Goal: Information Seeking & Learning: Learn about a topic

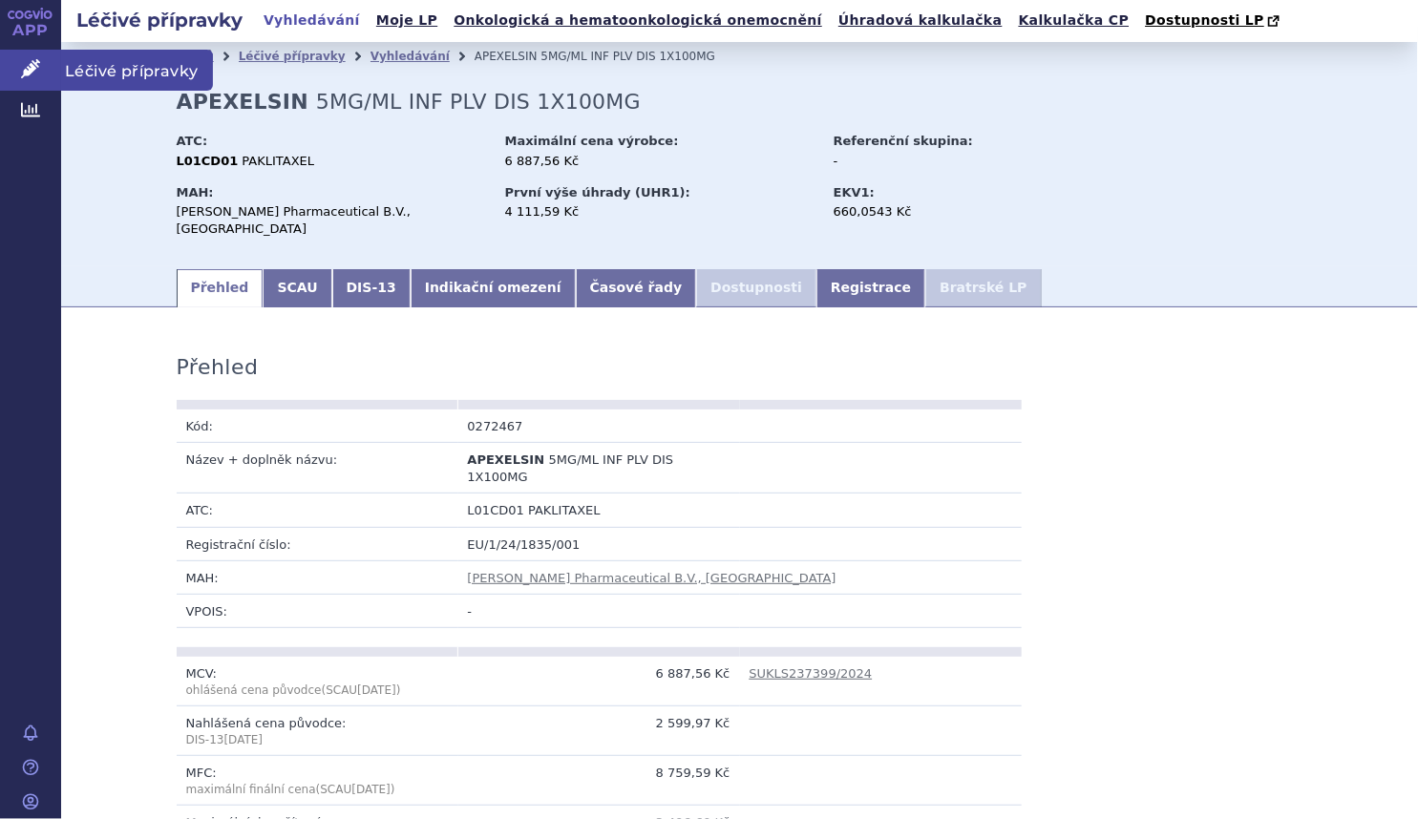
click at [34, 60] on icon at bounding box center [30, 68] width 19 height 19
click at [183, 74] on span "Léčivé přípravky" at bounding box center [137, 70] width 152 height 40
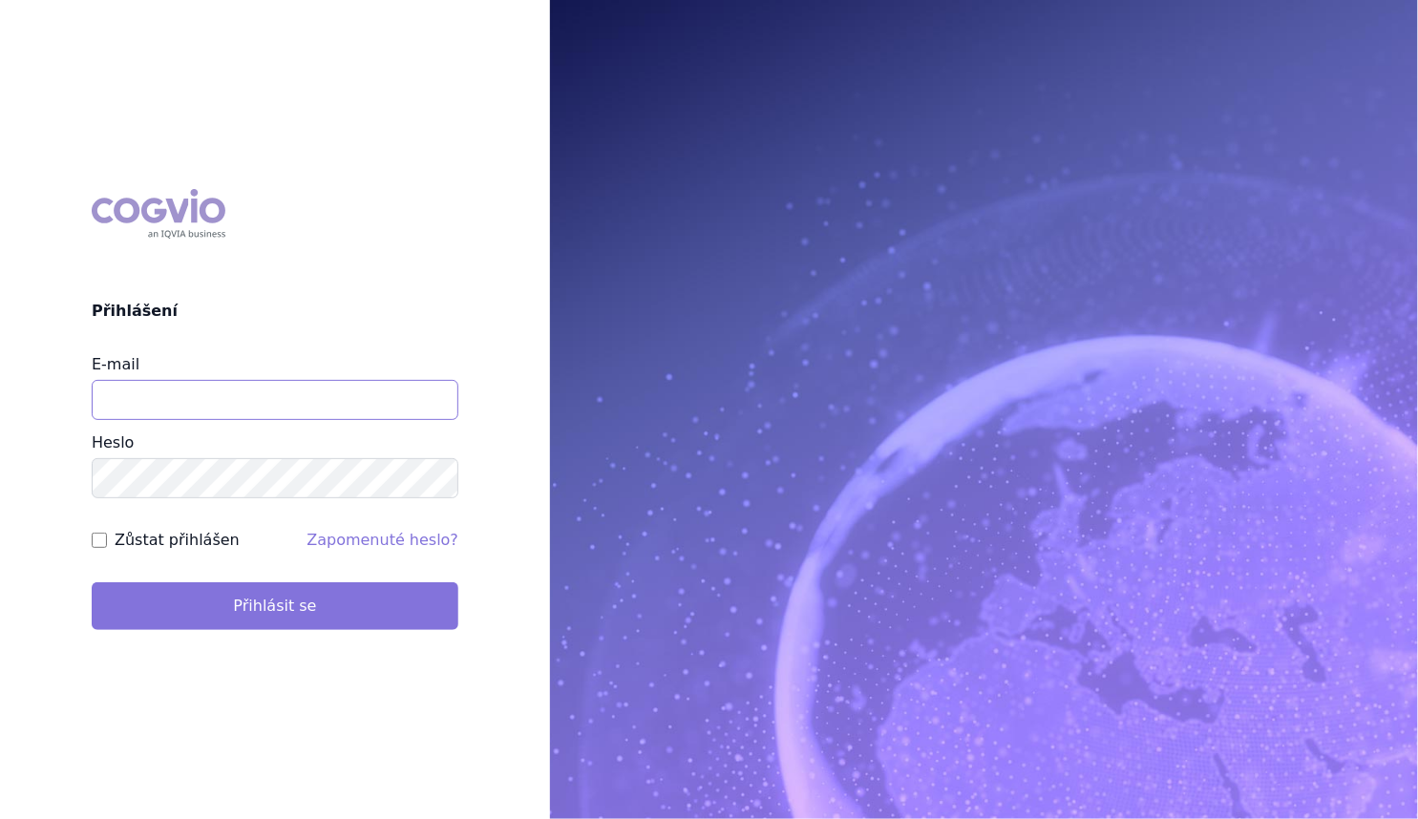
type input "[PERSON_NAME][EMAIL_ADDRESS][DOMAIN_NAME]"
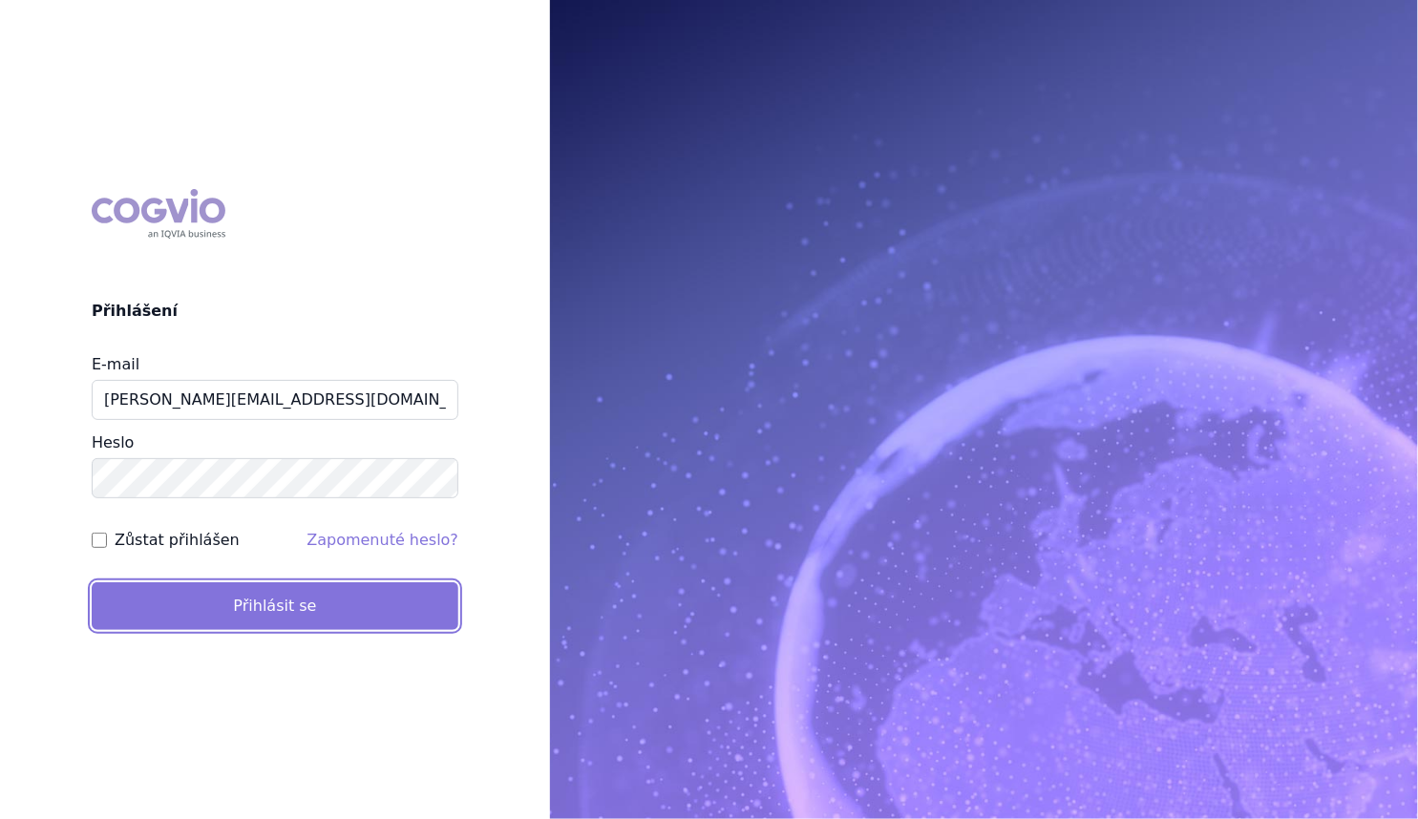
click at [237, 613] on button "Přihlásit se" at bounding box center [275, 606] width 367 height 48
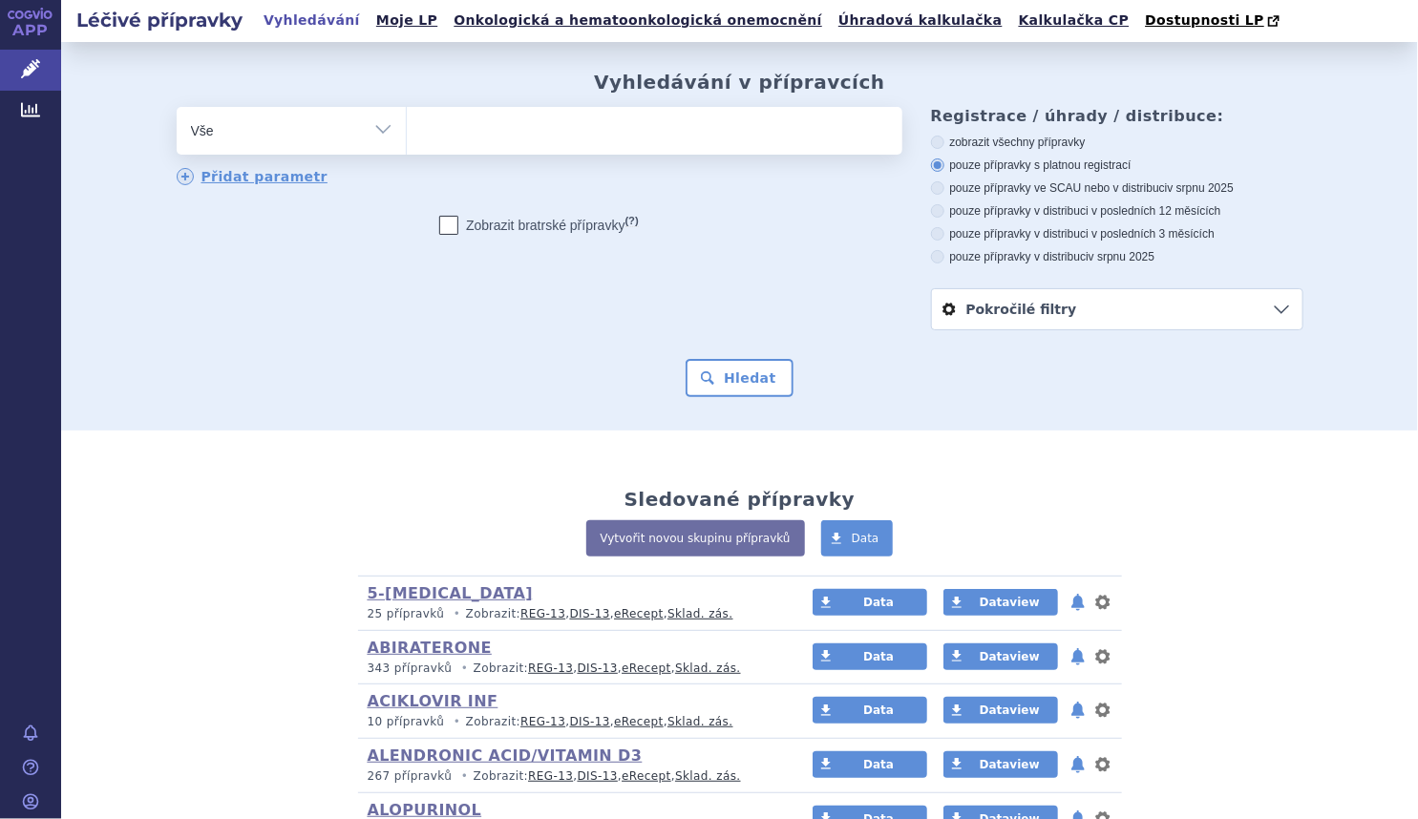
click at [367, 124] on select "Vše Přípravek/SUKL kód MAH VPOIS ATC/Aktivní látka Léková forma Síla" at bounding box center [291, 128] width 229 height 43
click at [352, 143] on select "Vše Přípravek/SUKL kód MAH VPOIS ATC/Aktivní látka Léková forma Síla" at bounding box center [291, 128] width 229 height 43
select select "filter-atc-group"
click at [177, 108] on select "Vše Přípravek/SUKL kód MAH VPOIS ATC/Aktivní látka Léková forma Síla" at bounding box center [291, 128] width 229 height 43
click at [442, 156] on div "odstranit Vše Přípravek/SUKL kód MAH VPOIS ATC/Aktivní látka" at bounding box center [540, 147] width 726 height 80
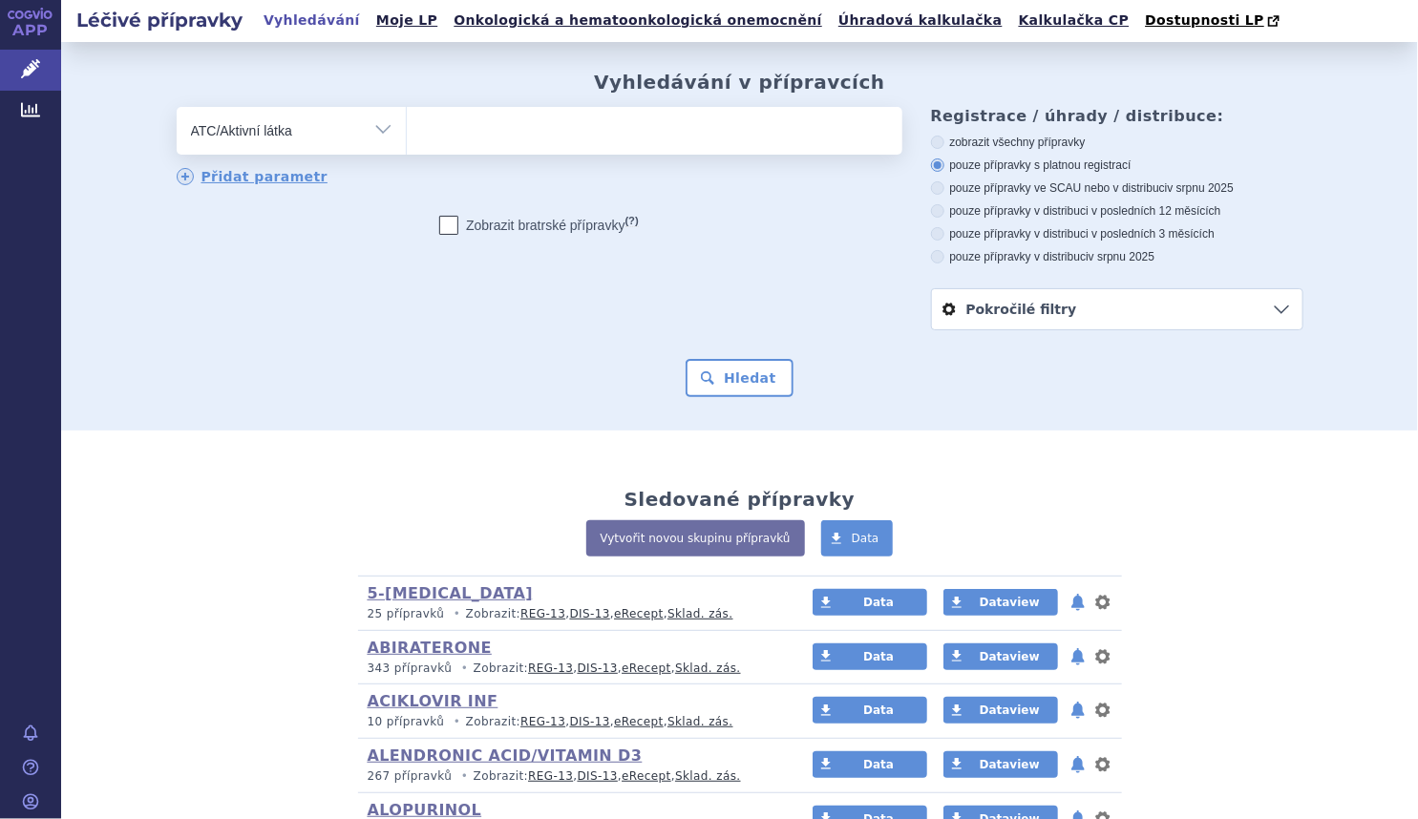
drag, startPoint x: 442, startPoint y: 156, endPoint x: 452, endPoint y: 143, distance: 15.7
click at [452, 143] on ul at bounding box center [654, 127] width 495 height 40
click at [407, 143] on select at bounding box center [406, 130] width 1 height 48
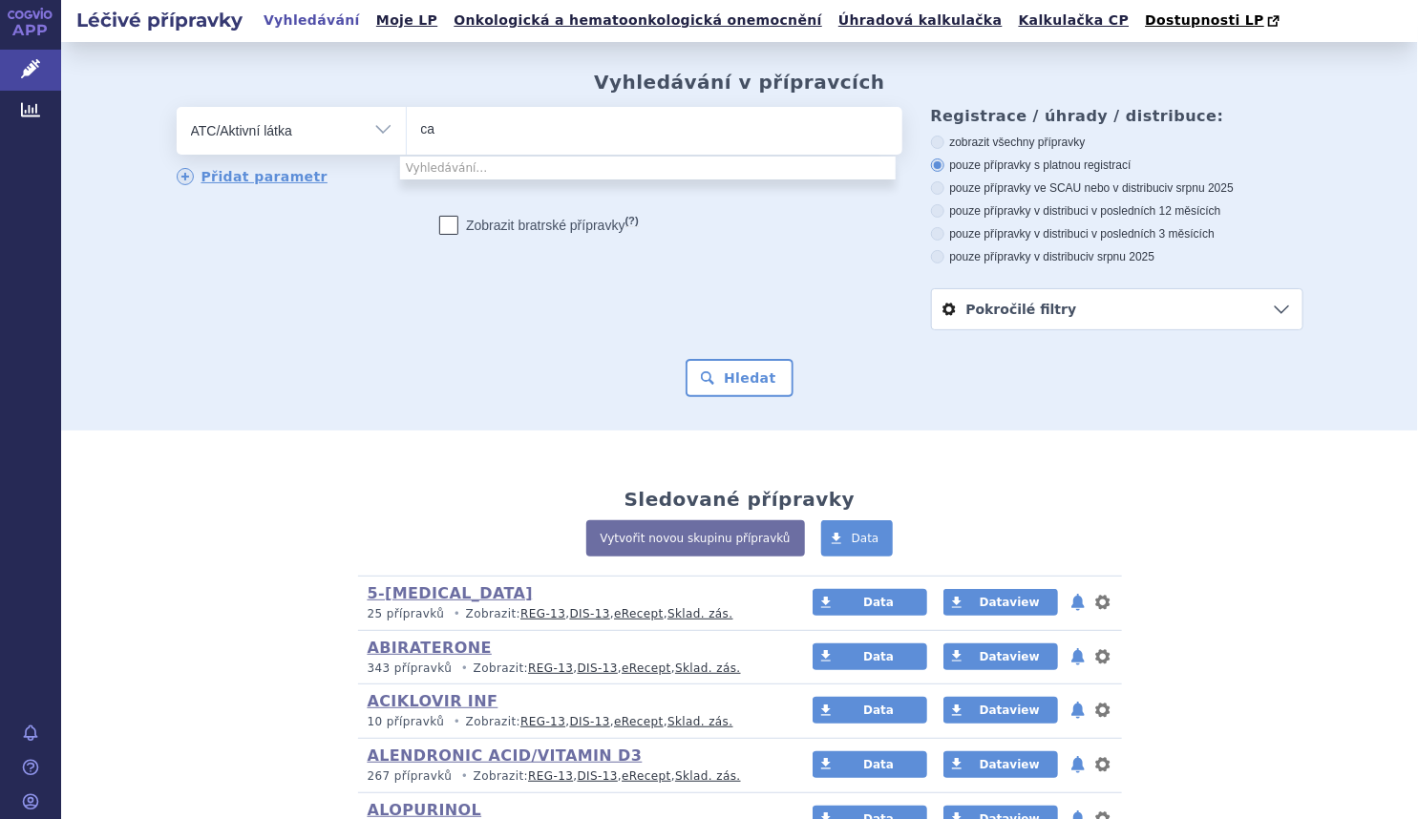
type input "c"
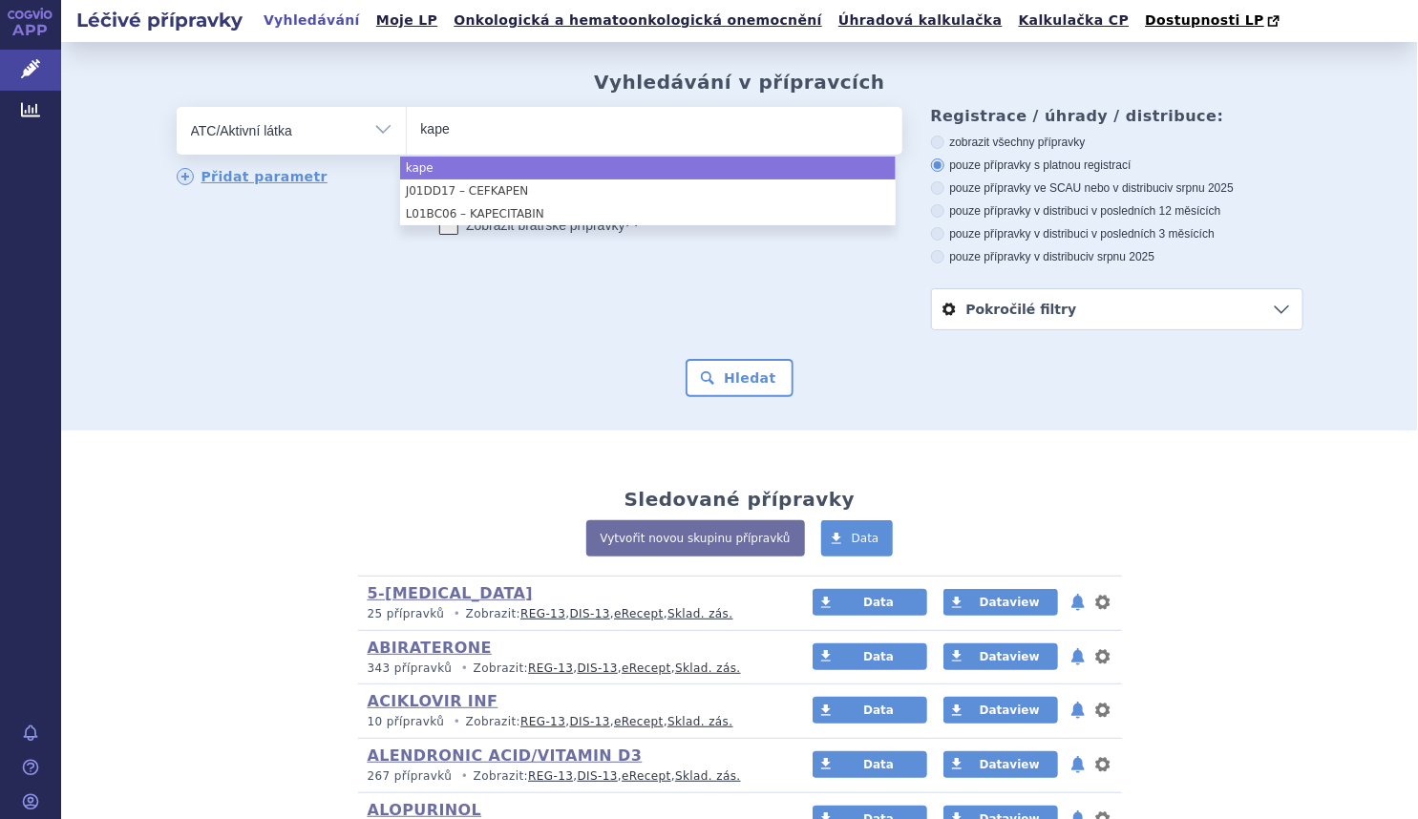
type input "kape"
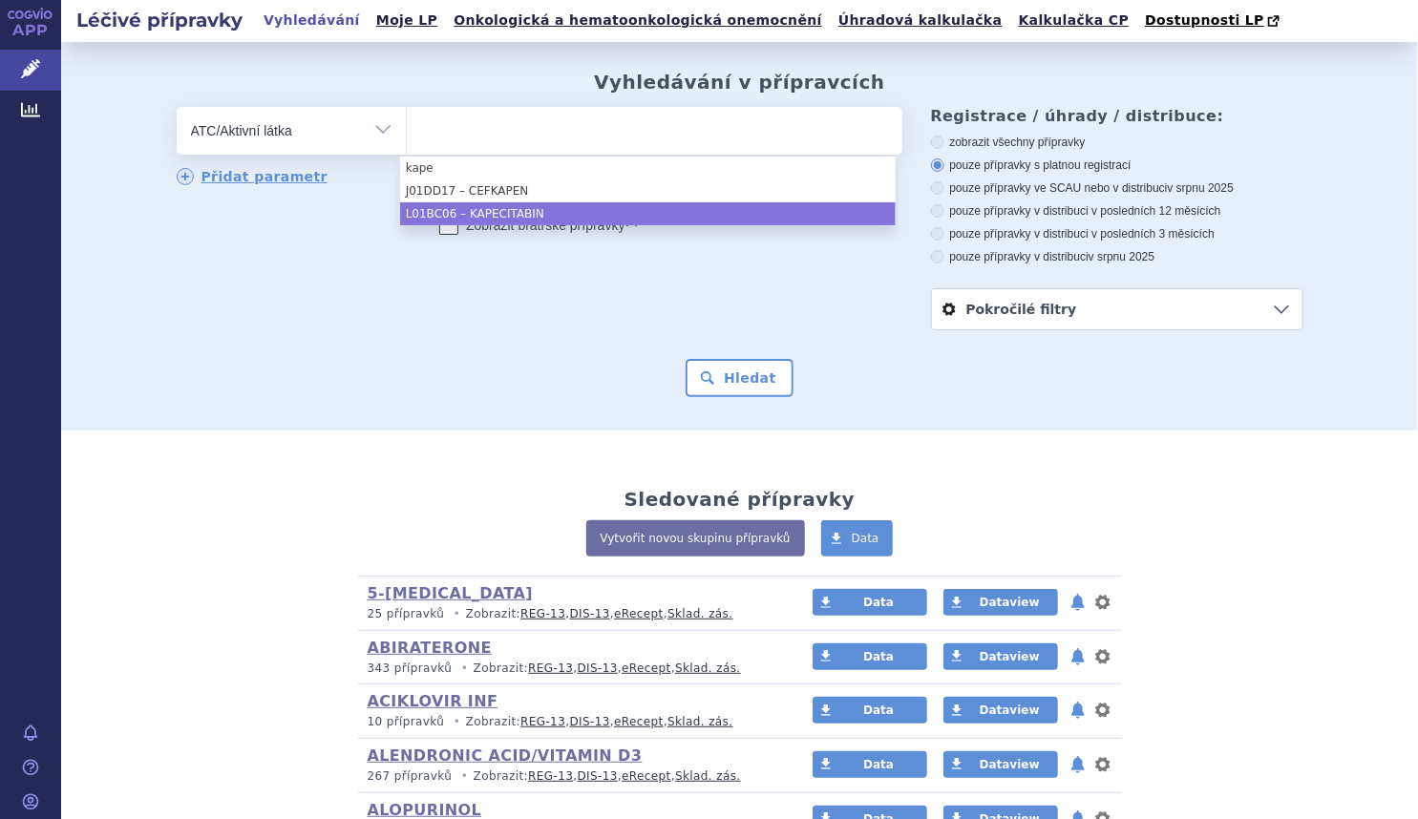
select select "L01BC06"
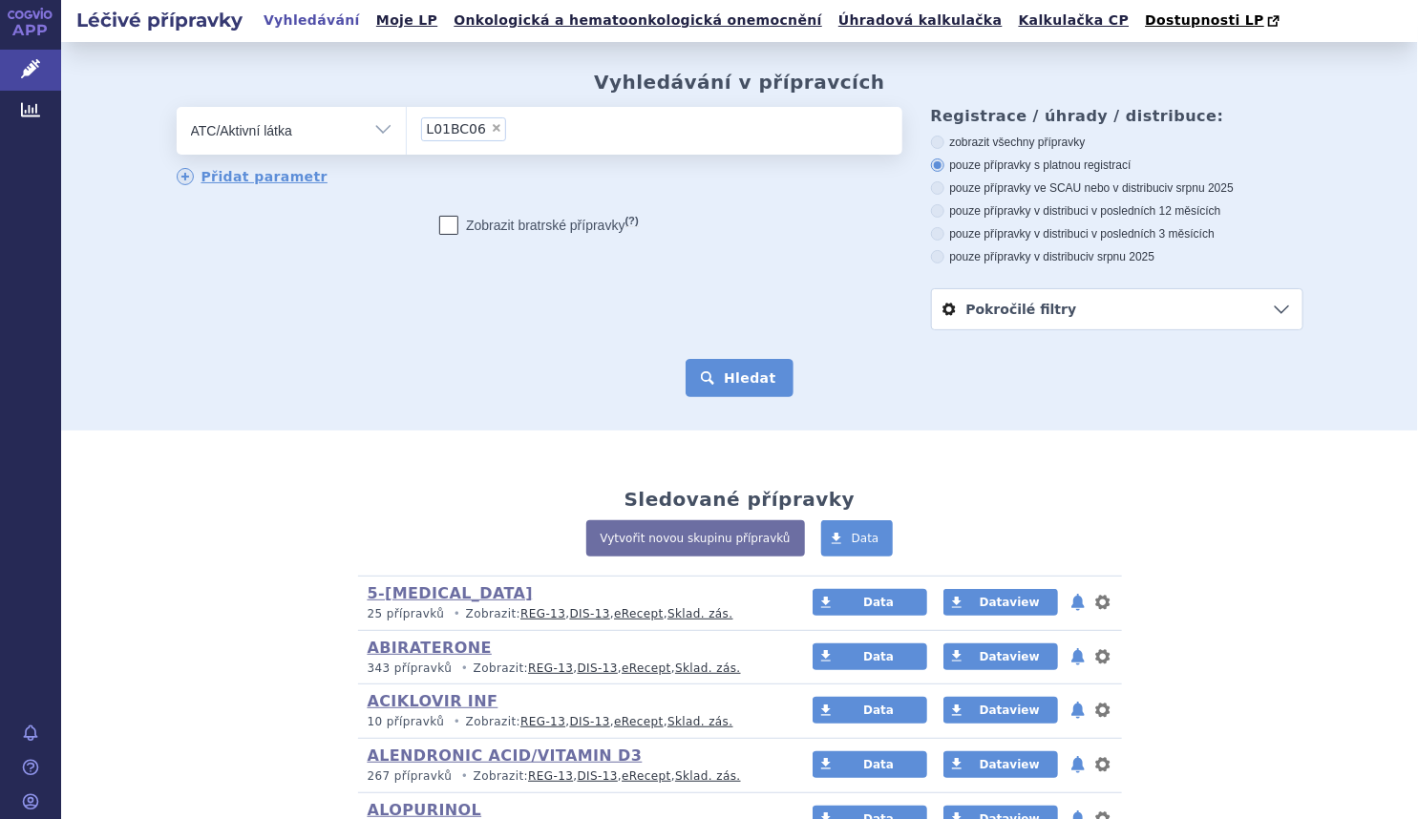
click at [764, 394] on button "Hledat" at bounding box center [739, 378] width 108 height 38
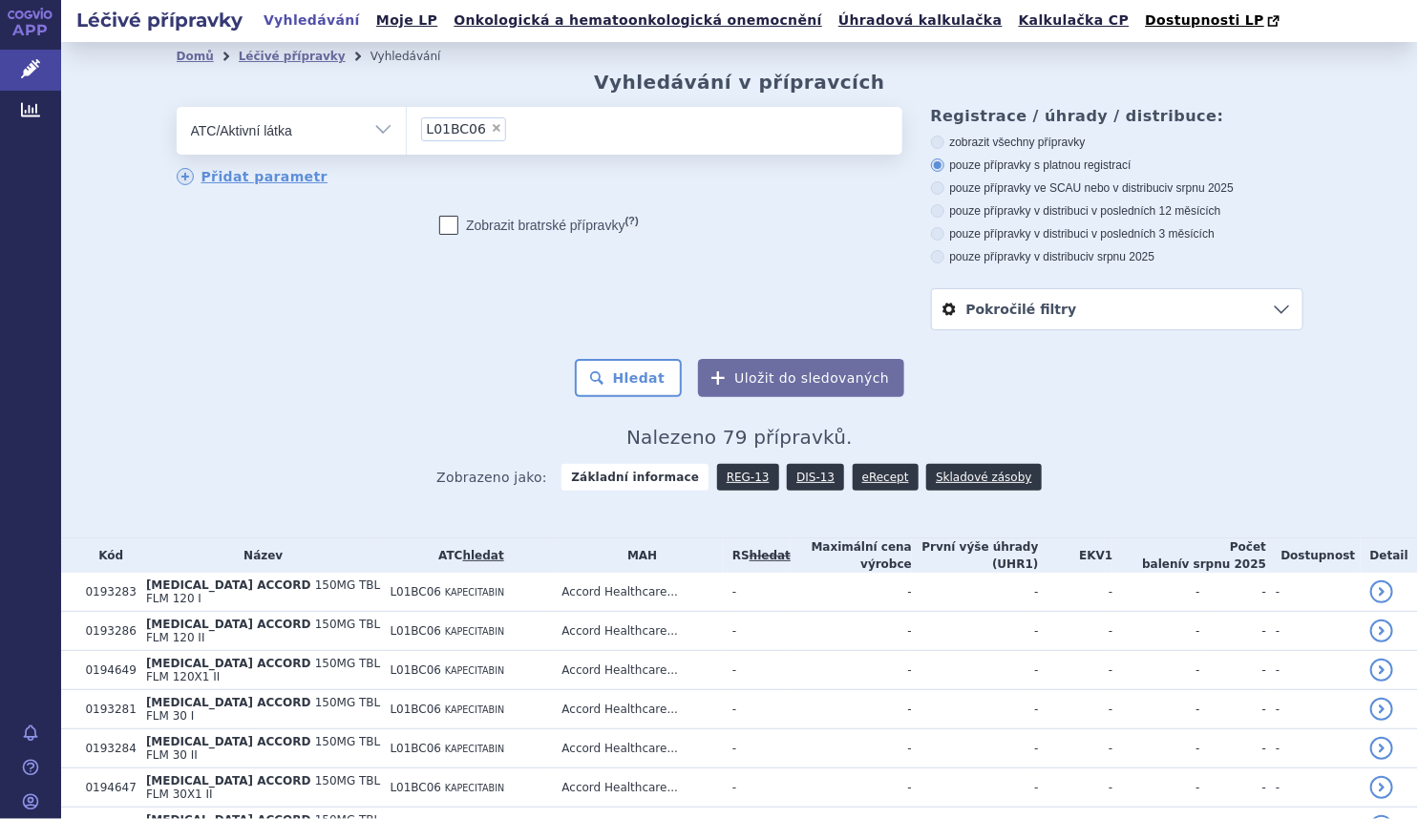
scroll to position [347, 0]
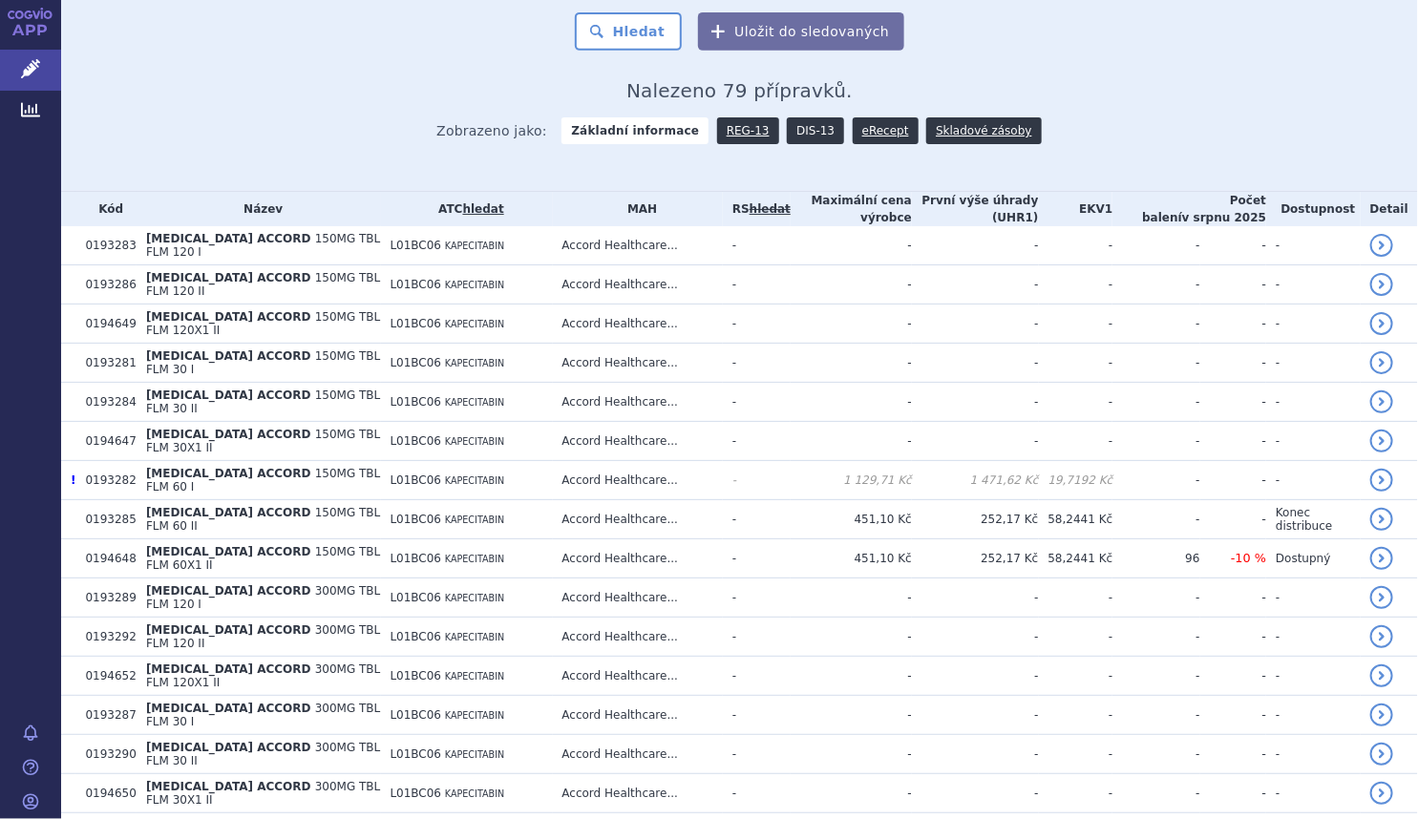
click at [802, 129] on link "DIS-13" at bounding box center [815, 130] width 57 height 27
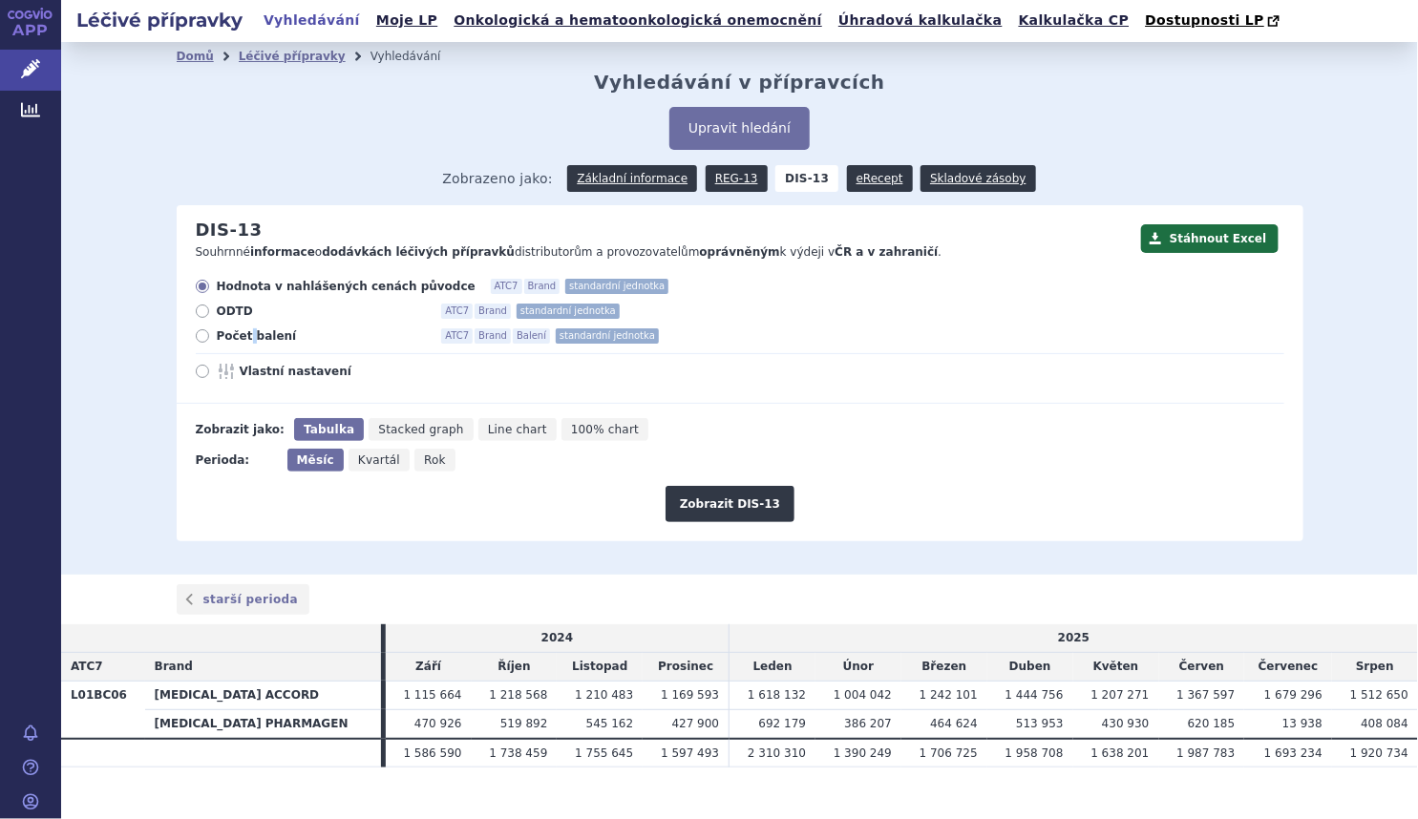
click at [242, 342] on span "Počet balení" at bounding box center [322, 335] width 210 height 15
click at [197, 344] on label "Počet balení ATC7 Brand Balení standardní jednotka" at bounding box center [740, 335] width 1088 height 15
click at [198, 344] on input "Počet balení ATC7 Brand Balení standardní jednotka" at bounding box center [204, 338] width 12 height 12
radio input "true"
click at [712, 494] on button "Zobrazit DIS-13" at bounding box center [729, 504] width 129 height 36
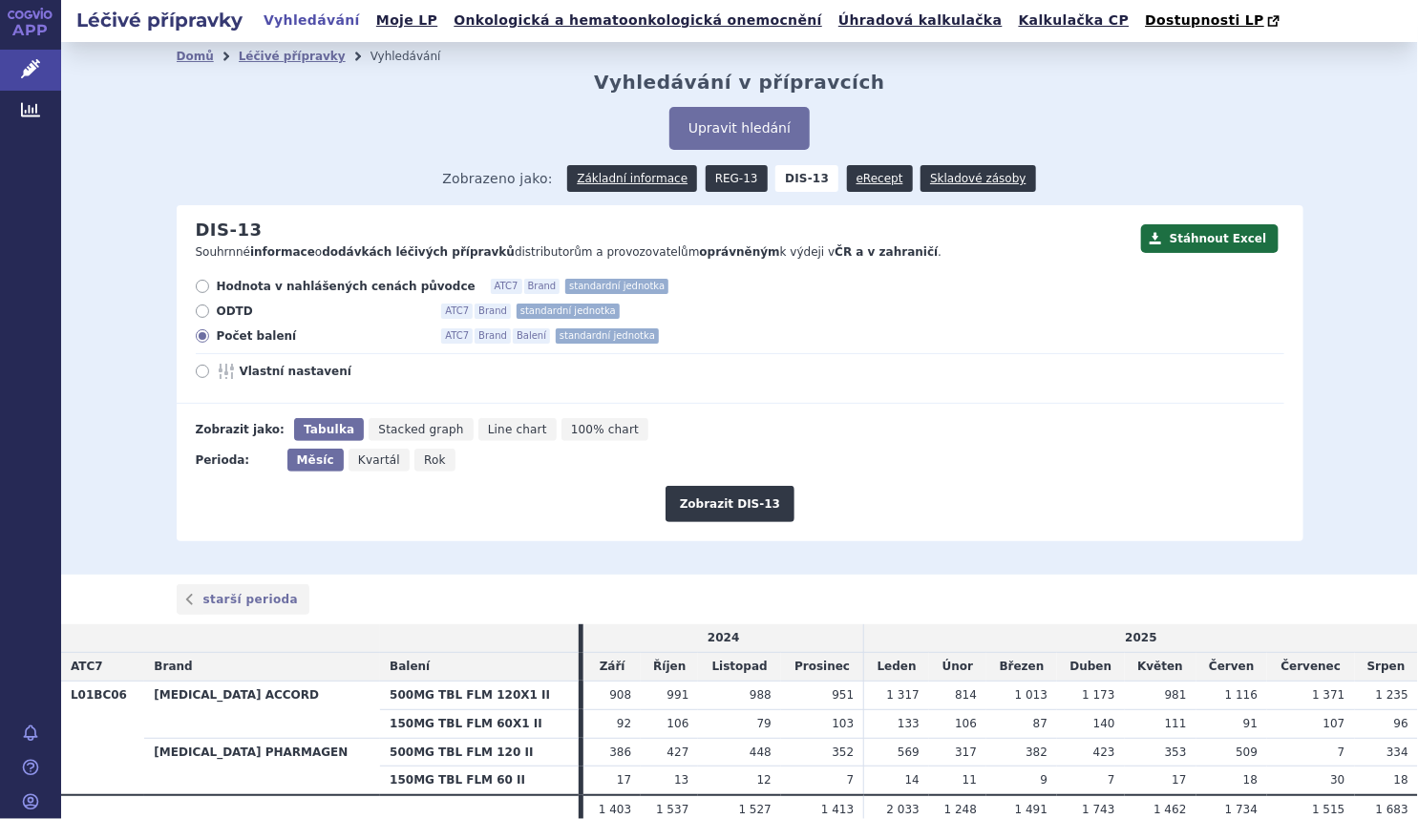
click at [737, 177] on link "REG-13" at bounding box center [736, 178] width 62 height 27
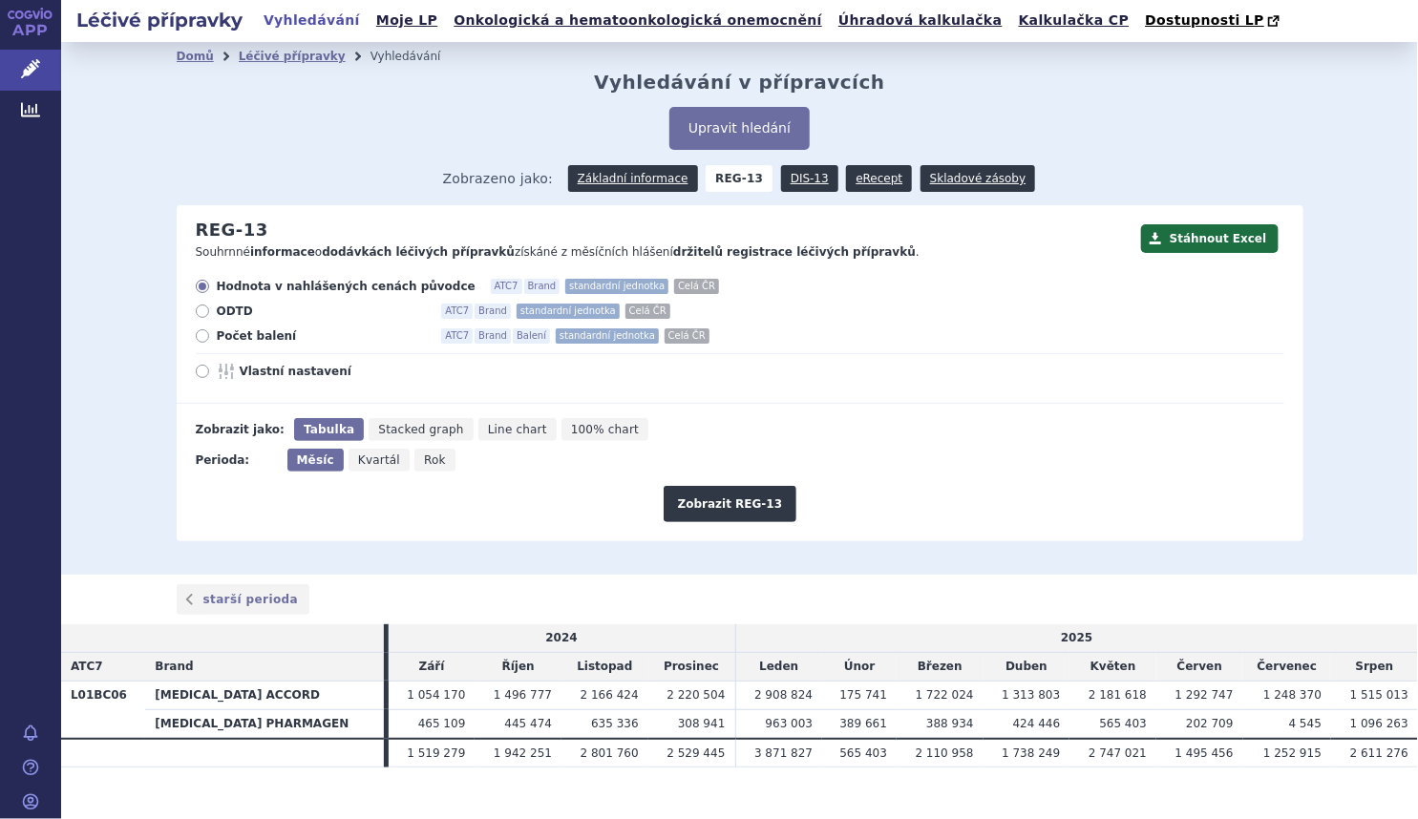
click at [261, 339] on span "Počet balení" at bounding box center [322, 335] width 210 height 15
click at [210, 339] on input "Počet balení ATC7 Brand Balení standardní jednotka Celá ČR" at bounding box center [204, 338] width 12 height 12
radio input "true"
click at [698, 498] on button "Zobrazit REG-13" at bounding box center [730, 504] width 134 height 36
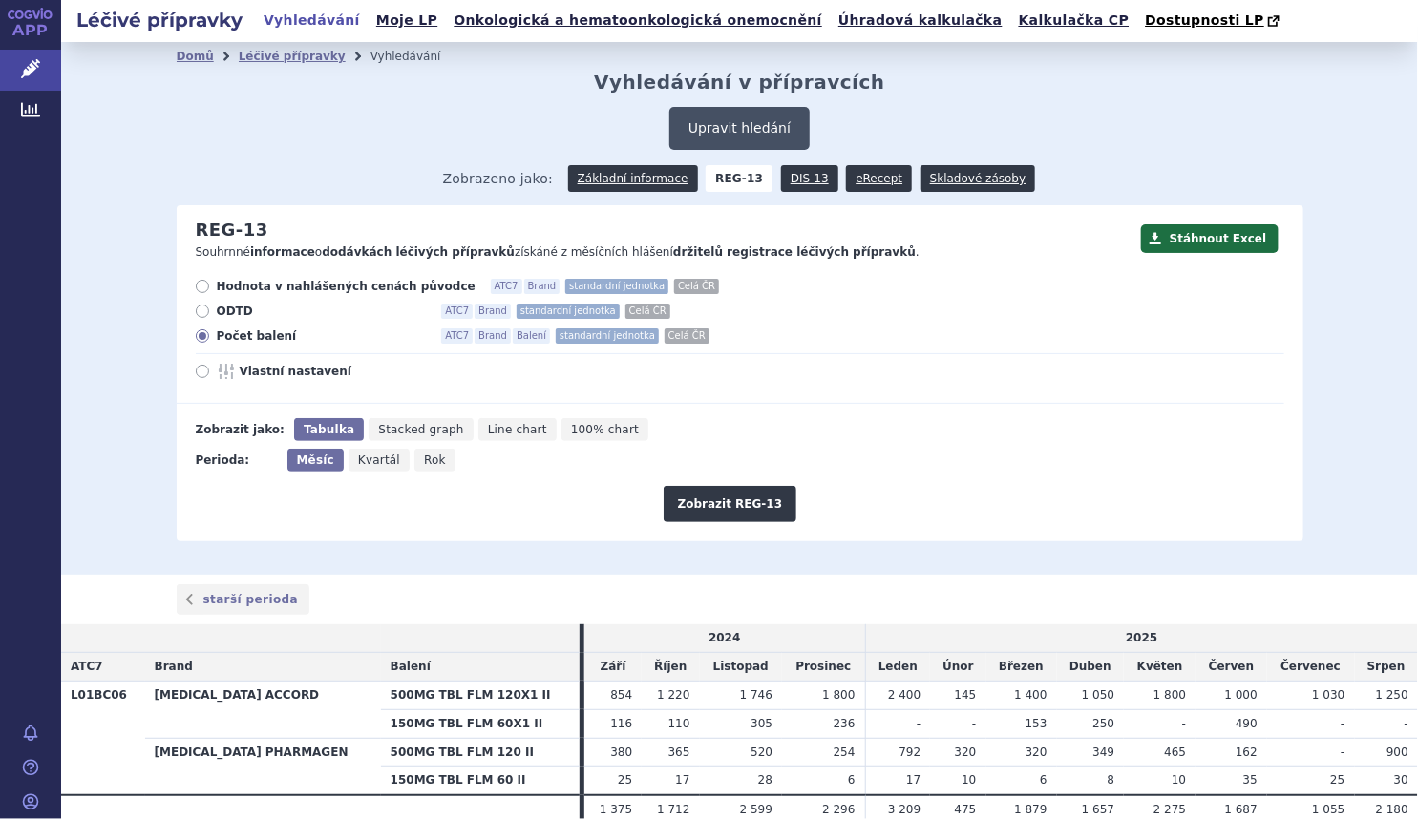
click at [703, 134] on button "Upravit hledání" at bounding box center [739, 128] width 140 height 43
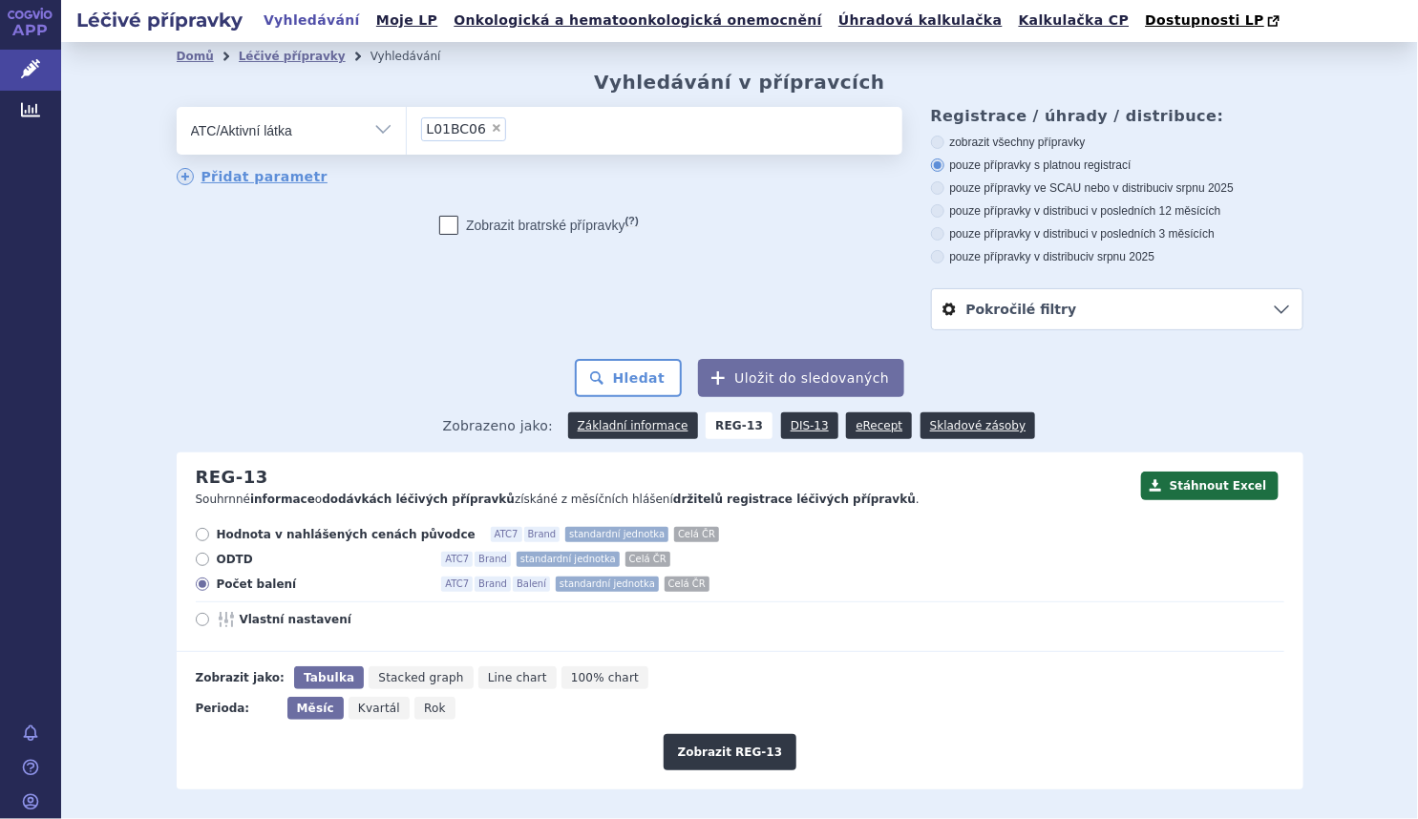
click at [484, 135] on li "× L01BC06" at bounding box center [464, 129] width 86 height 24
click at [407, 135] on select "L01BC06" at bounding box center [406, 130] width 1 height 48
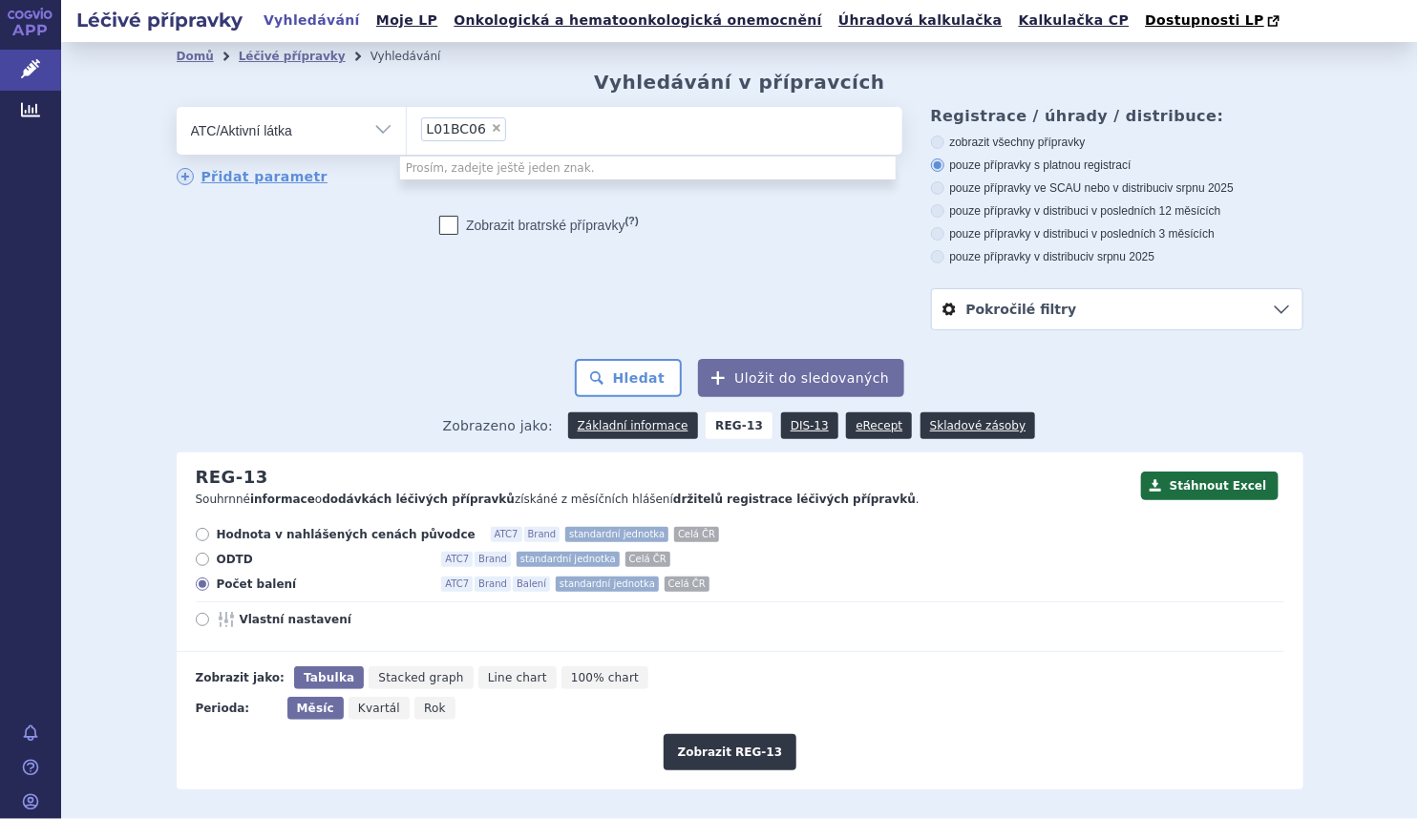
click at [491, 132] on span "×" at bounding box center [496, 127] width 11 height 11
click at [407, 132] on select "L01BC06" at bounding box center [406, 130] width 1 height 48
select select
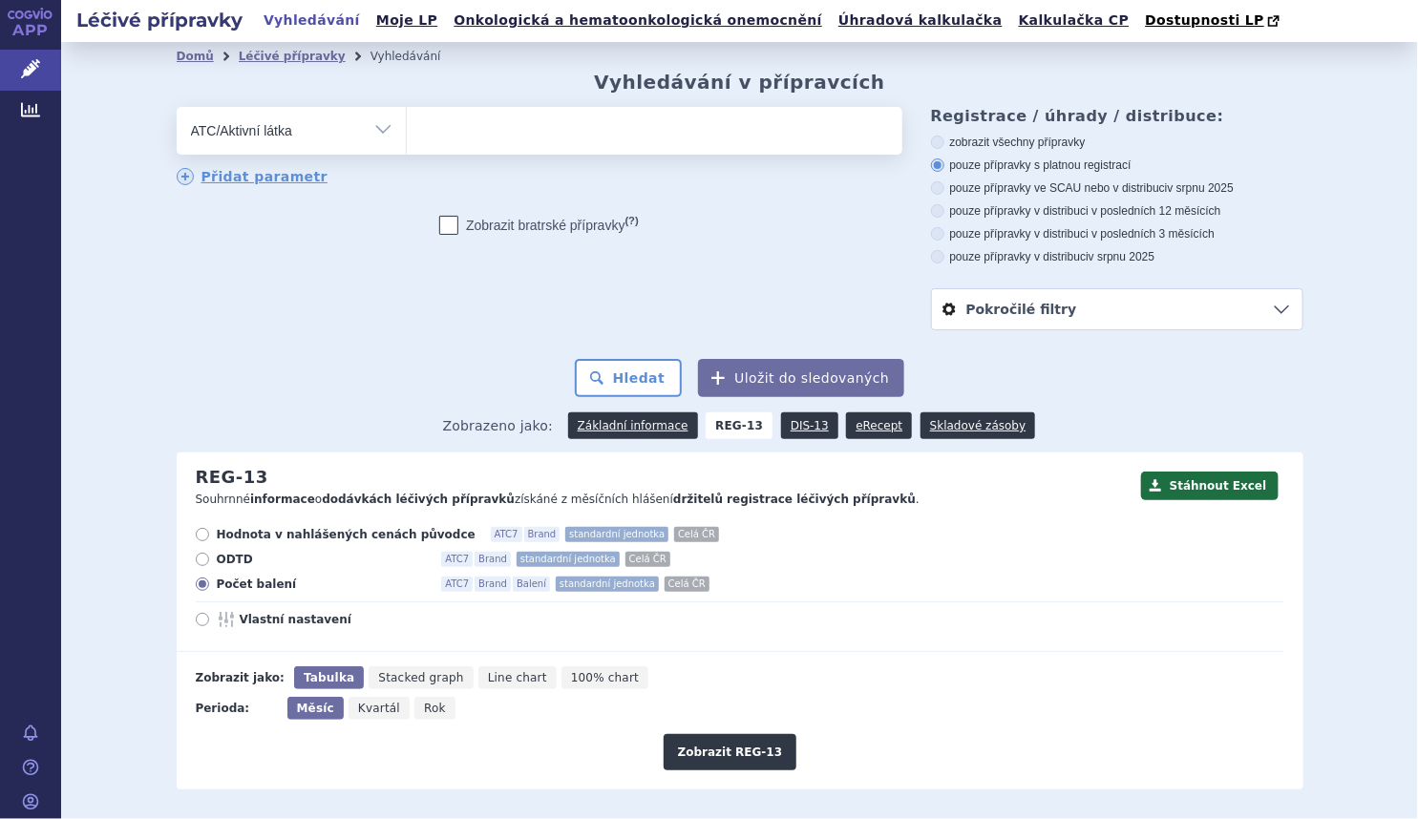
click at [484, 132] on ul at bounding box center [654, 127] width 495 height 40
click at [407, 132] on select at bounding box center [406, 130] width 1 height 48
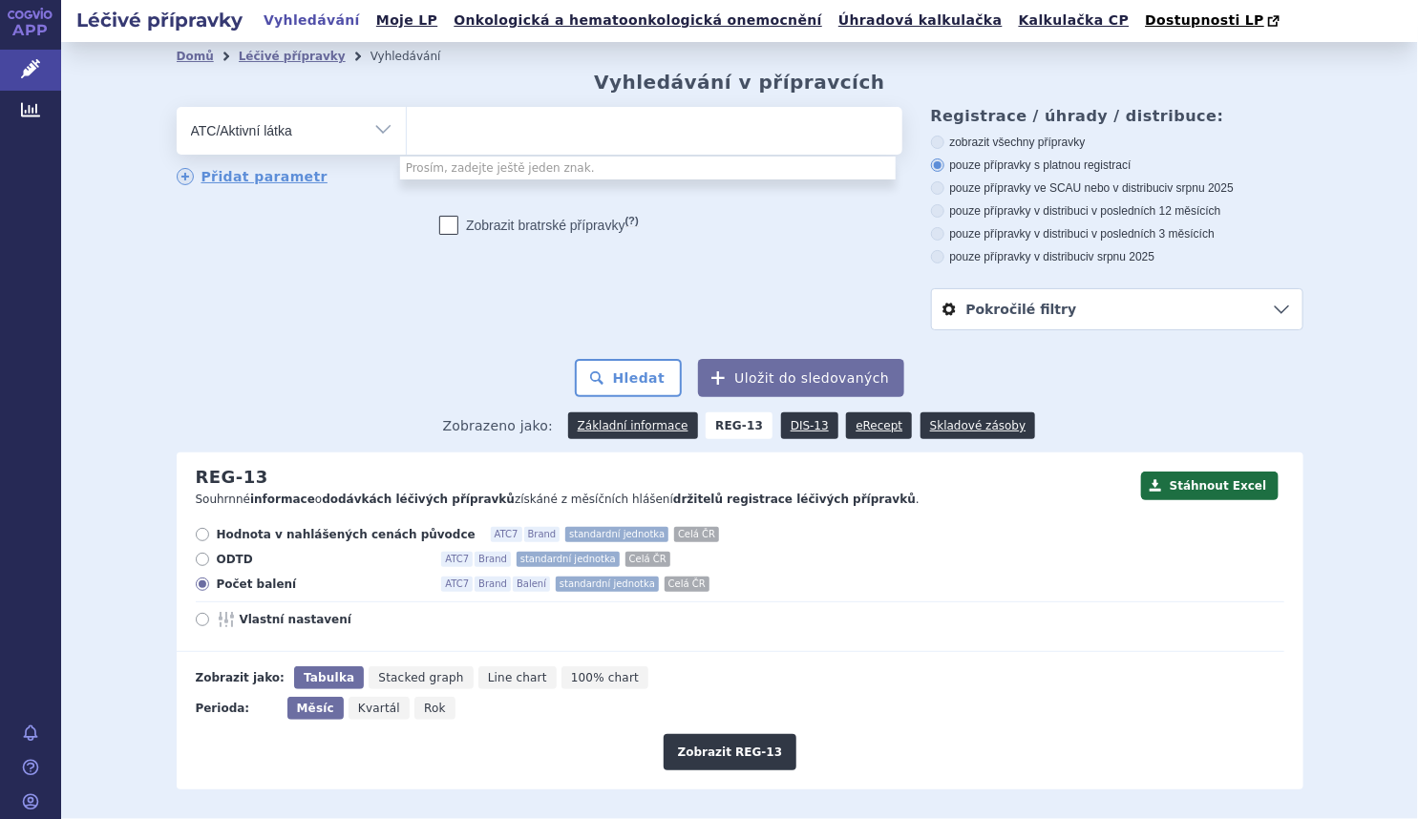
click at [520, 113] on ul at bounding box center [654, 127] width 495 height 40
click at [407, 113] on select at bounding box center [406, 130] width 1 height 48
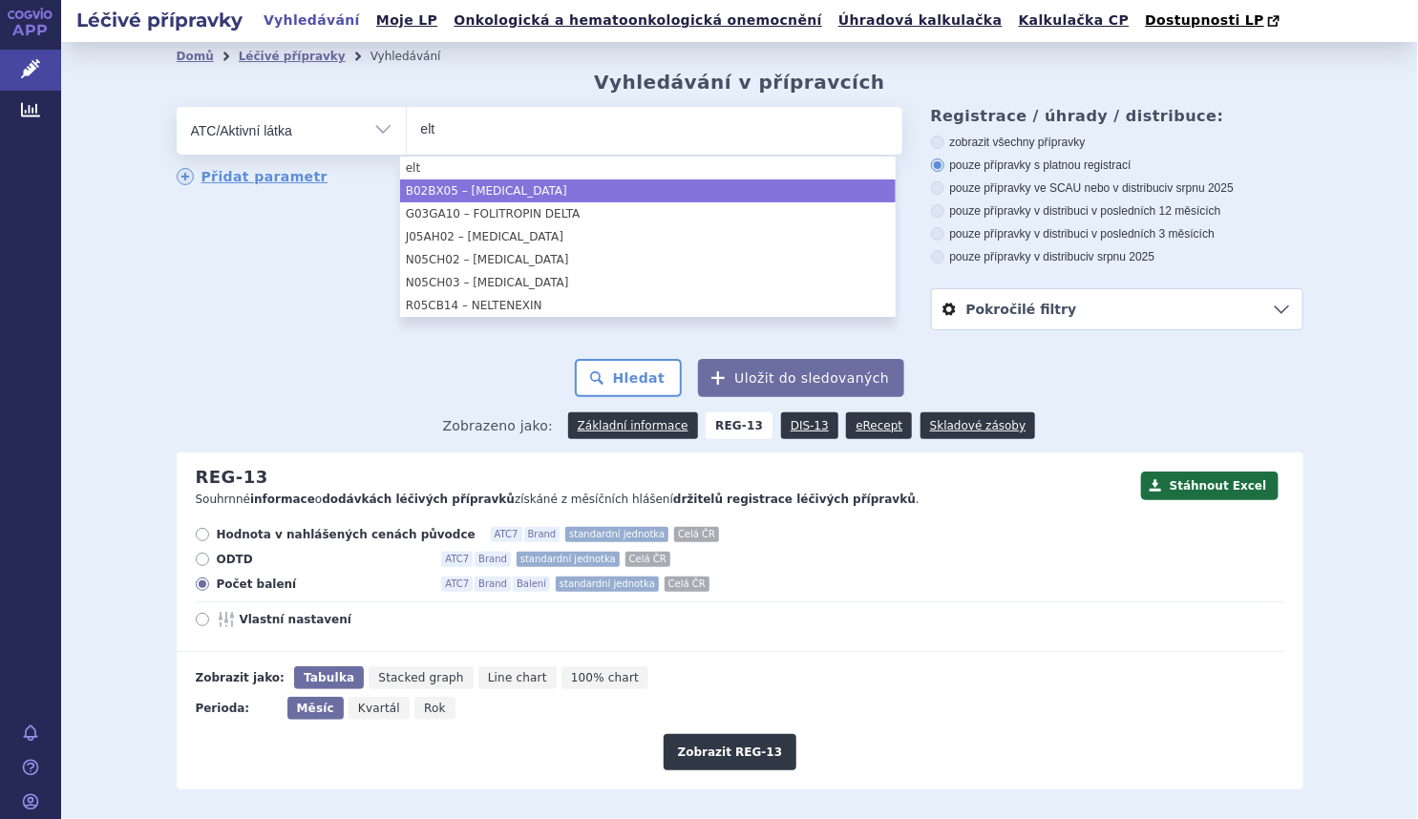
type input "elt"
select select "B02BX05"
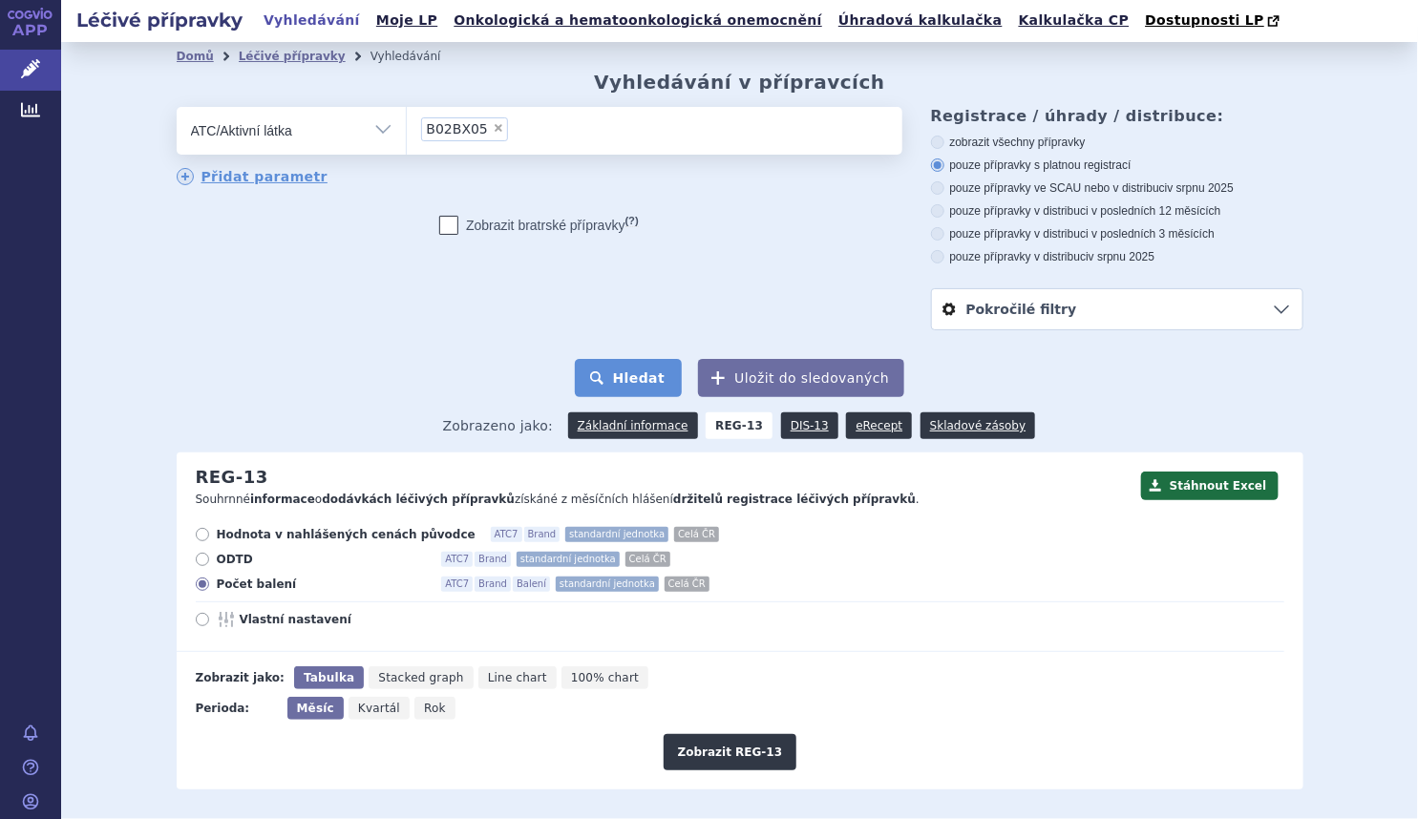
click at [637, 388] on button "Hledat" at bounding box center [629, 378] width 108 height 38
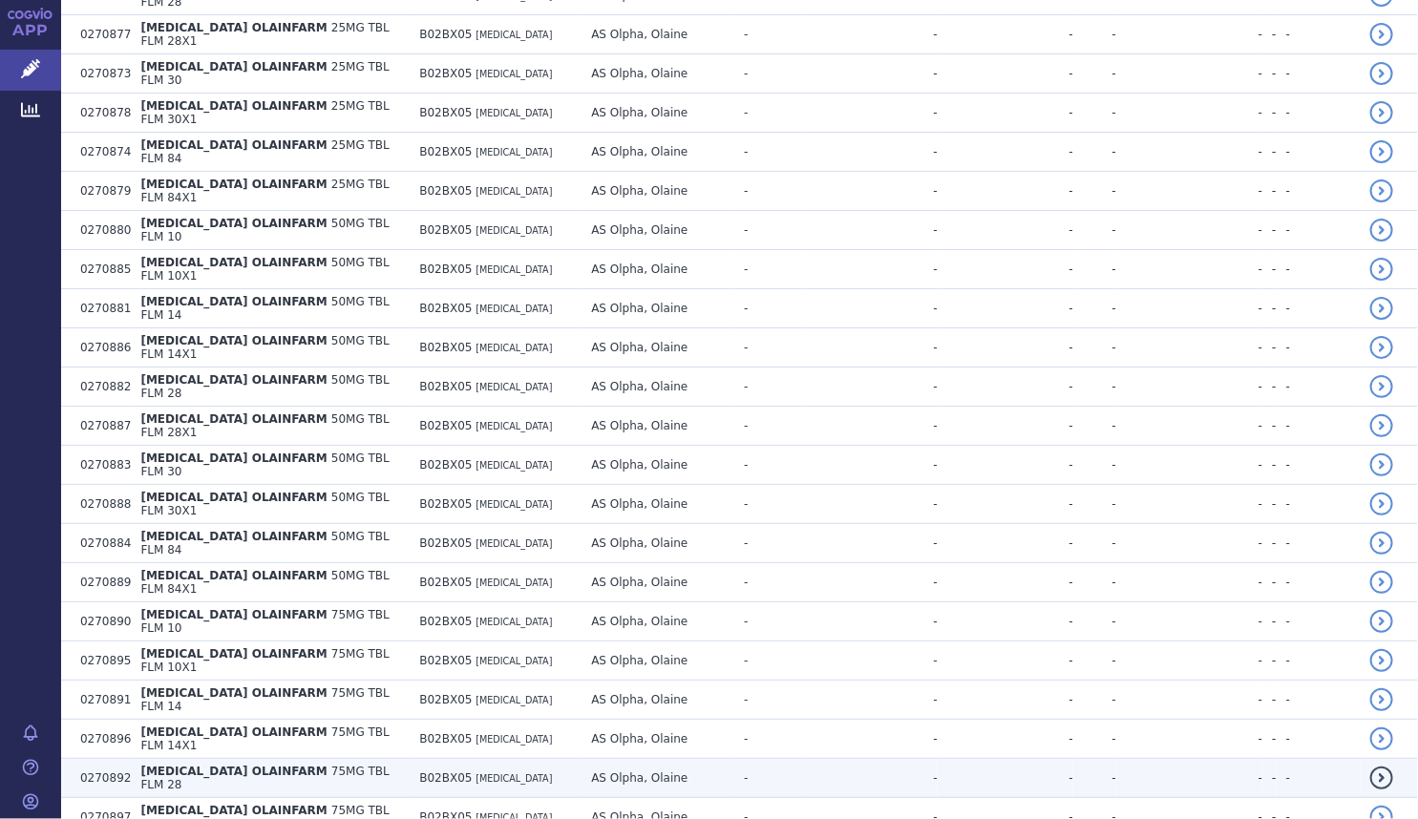
scroll to position [3419, 0]
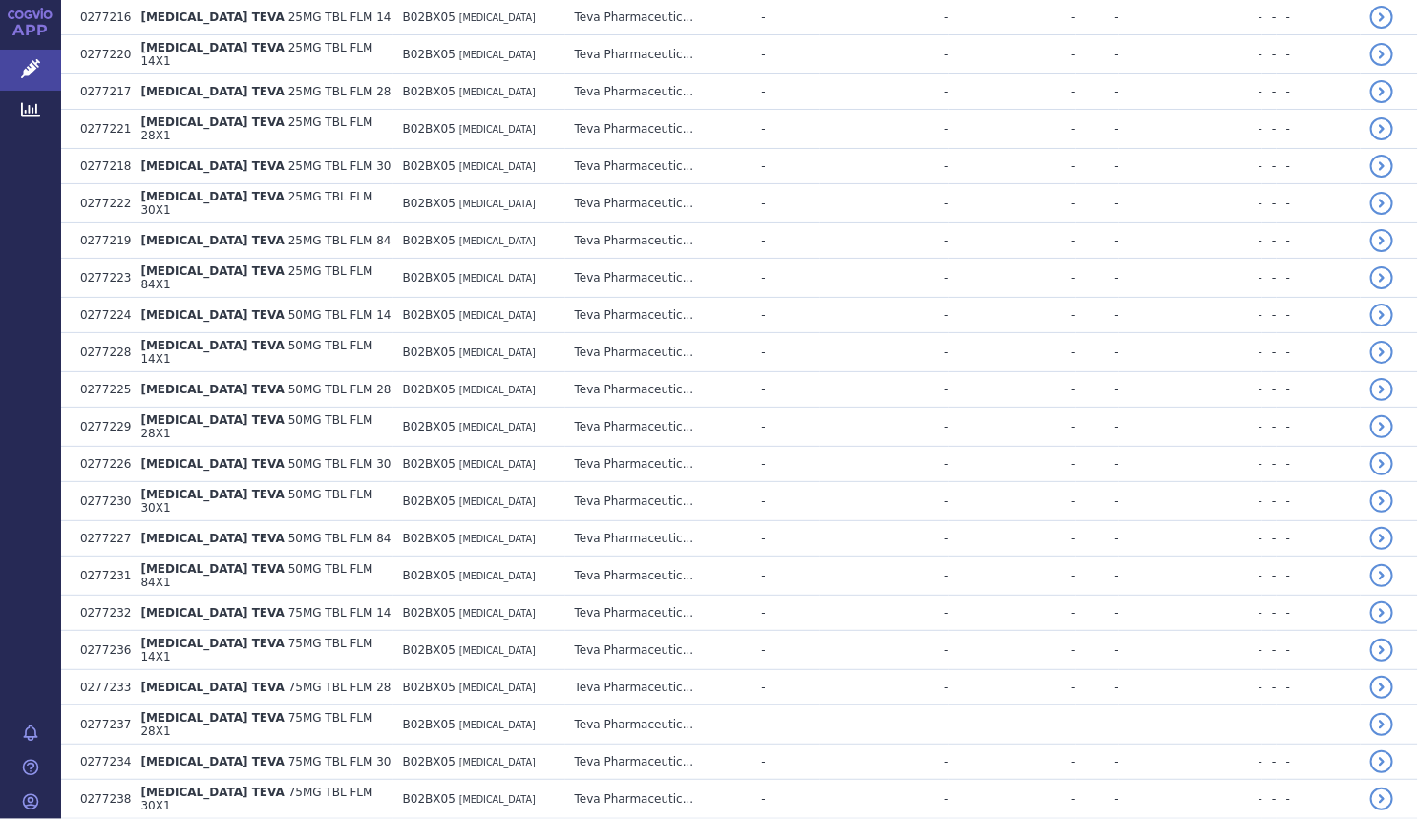
scroll to position [6940, 0]
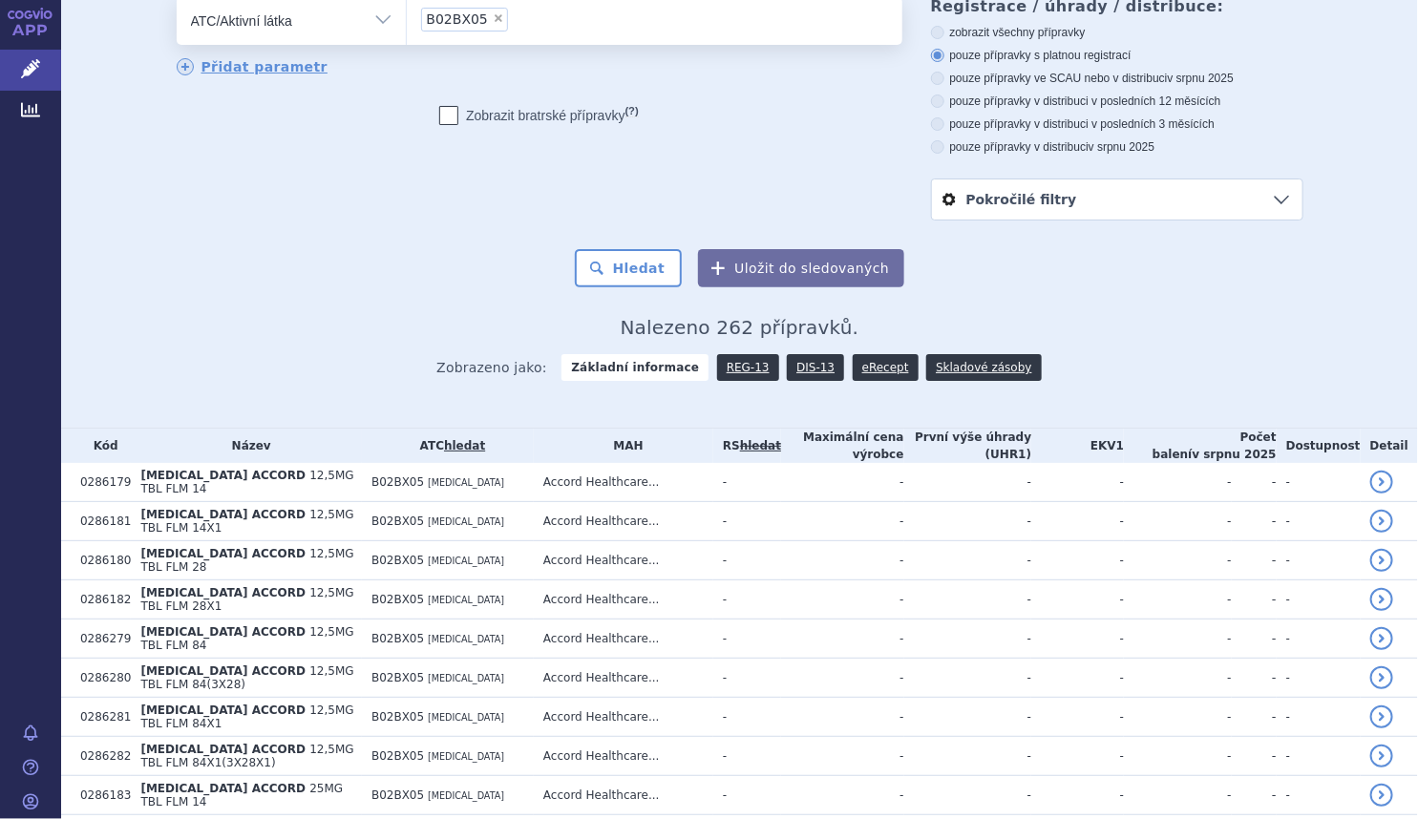
scroll to position [0, 0]
